Goal: Information Seeking & Learning: Understand process/instructions

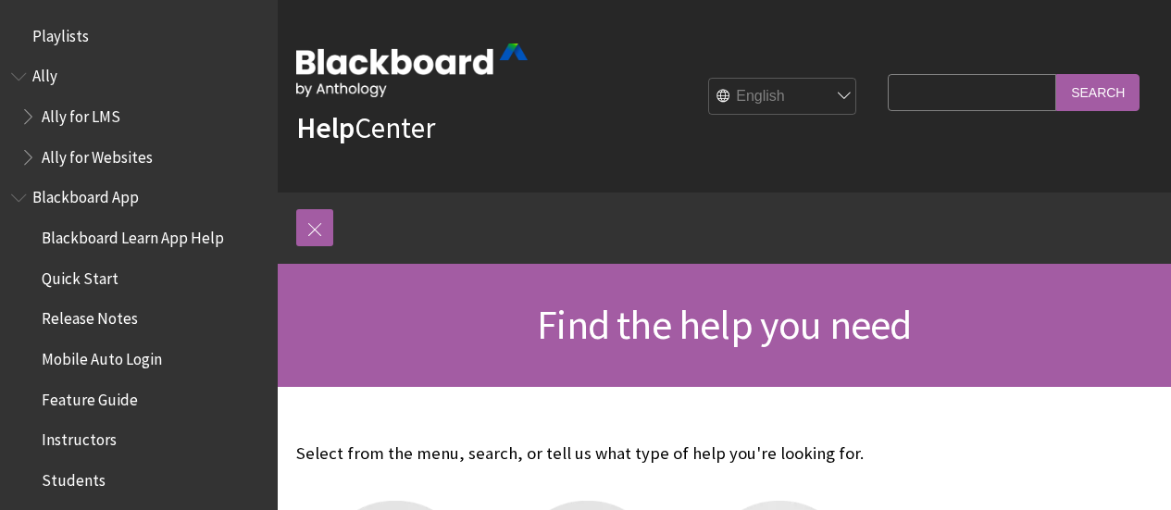
scroll to position [308, 0]
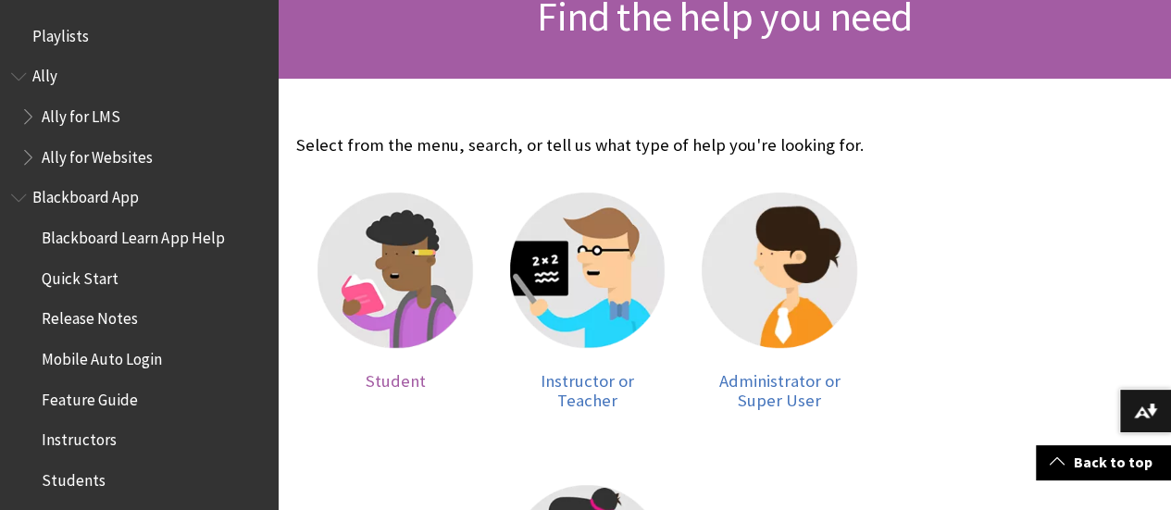
click at [378, 280] on img at bounding box center [396, 271] width 156 height 156
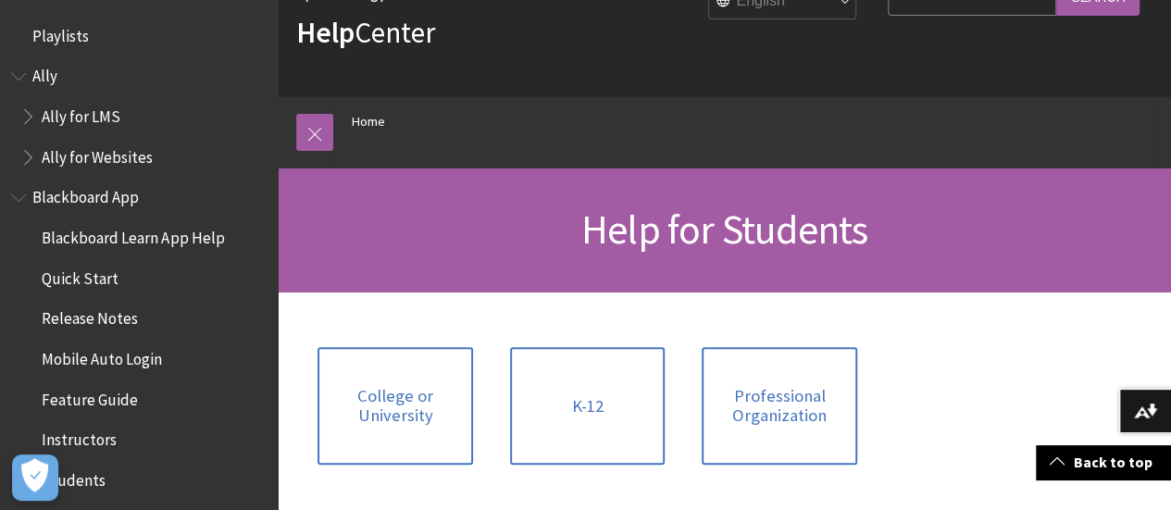
scroll to position [93, 0]
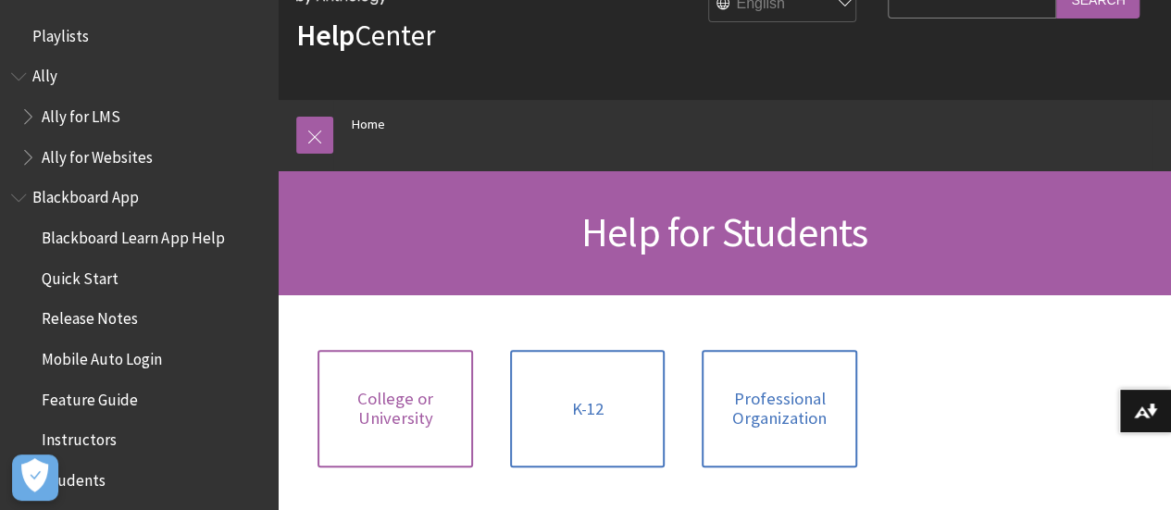
click at [445, 425] on span "College or University" at bounding box center [395, 409] width 133 height 40
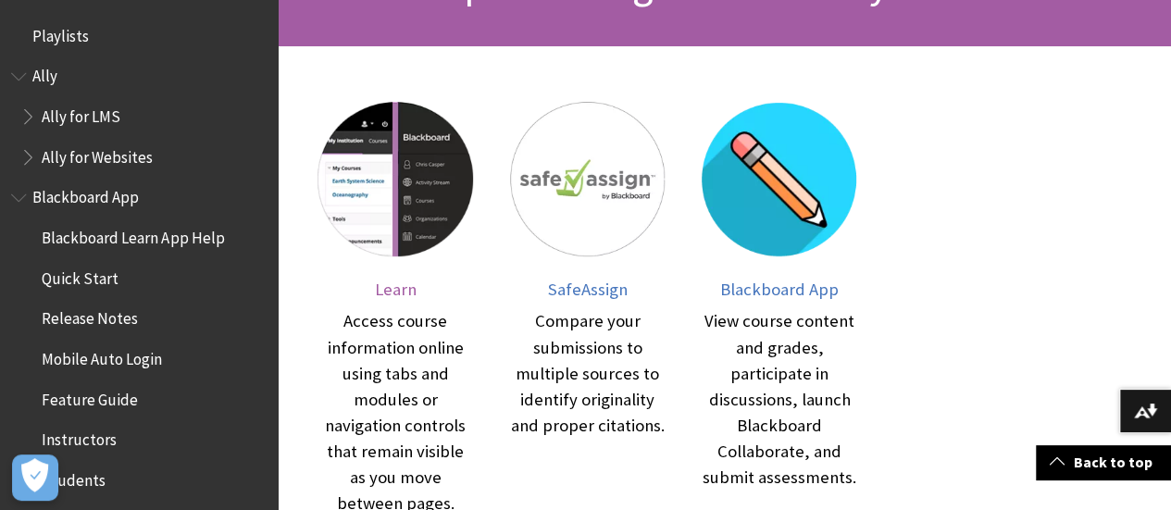
scroll to position [308, 0]
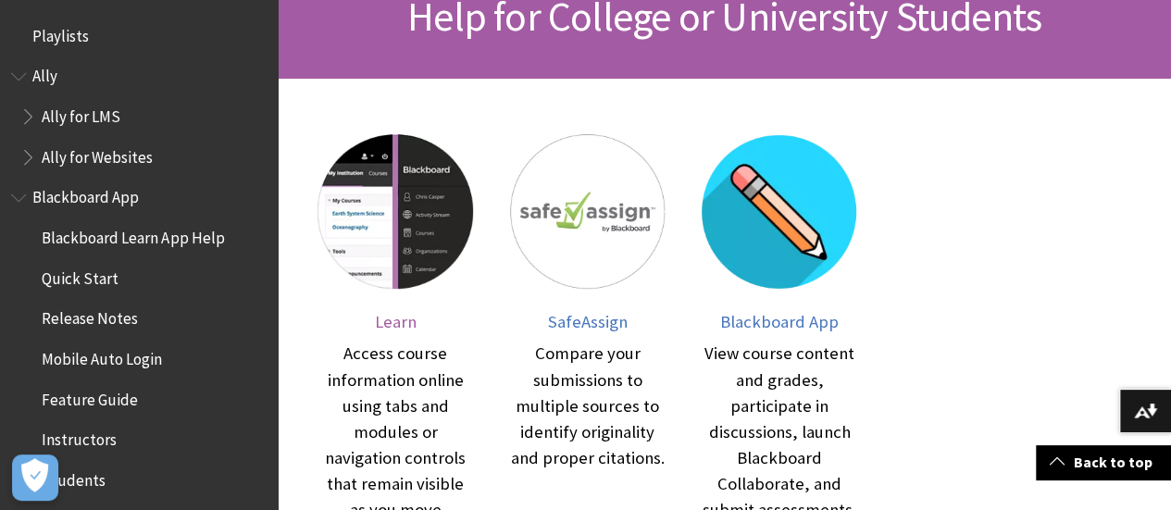
click at [355, 219] on img at bounding box center [396, 212] width 156 height 156
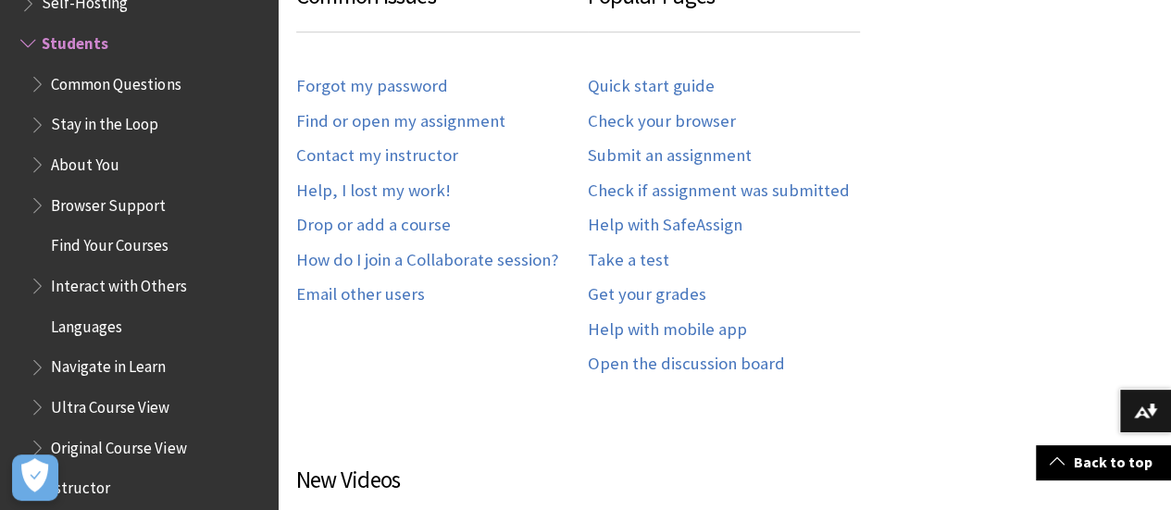
scroll to position [1234, 0]
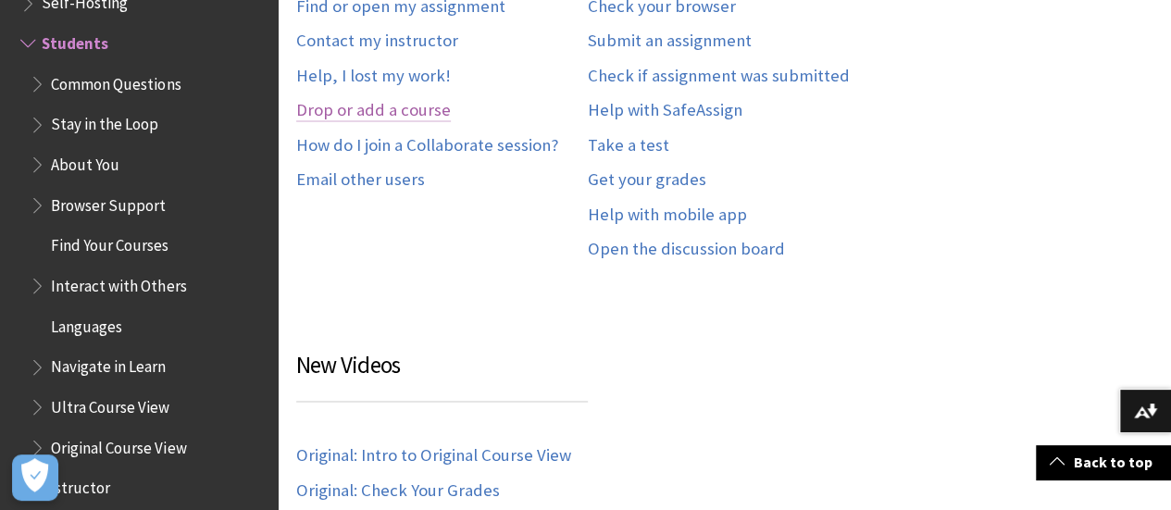
click at [399, 109] on link "Drop or add a course" at bounding box center [373, 110] width 155 height 21
